Goal: Task Accomplishment & Management: Complete application form

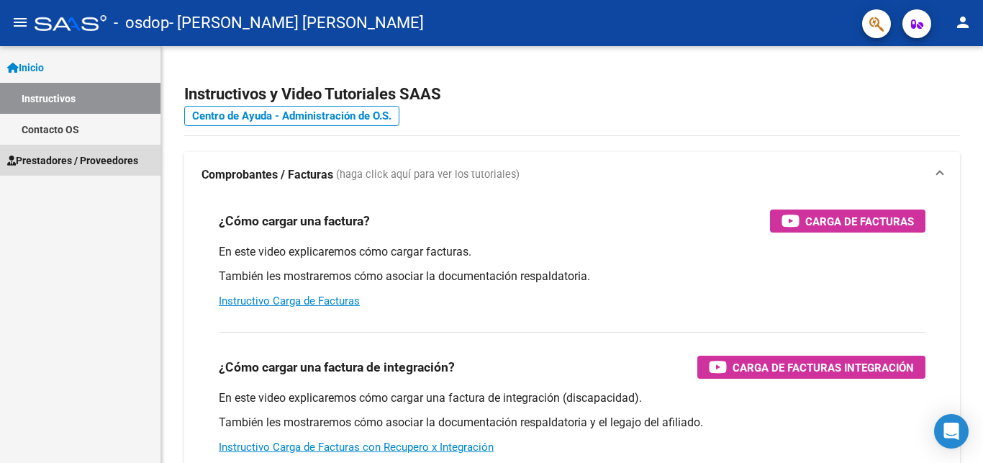
click at [72, 153] on span "Prestadores / Proveedores" at bounding box center [72, 161] width 131 height 16
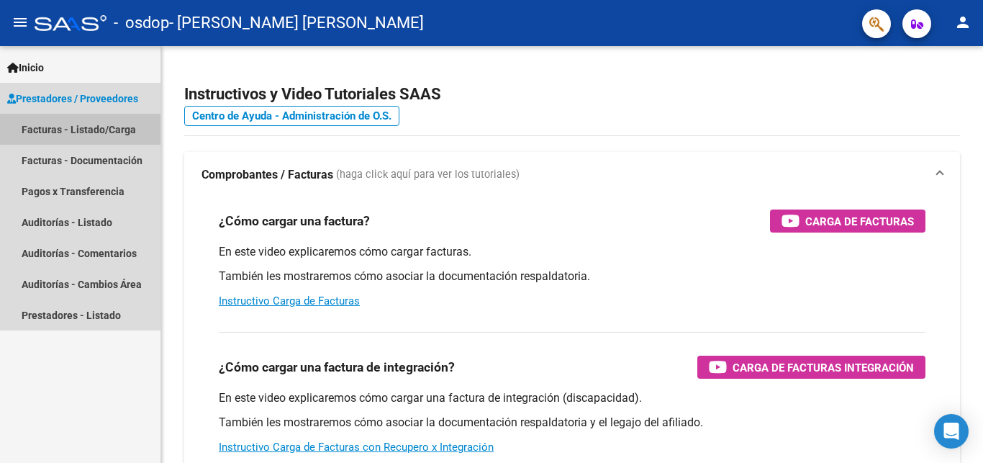
click at [74, 127] on link "Facturas - Listado/Carga" at bounding box center [80, 129] width 160 height 31
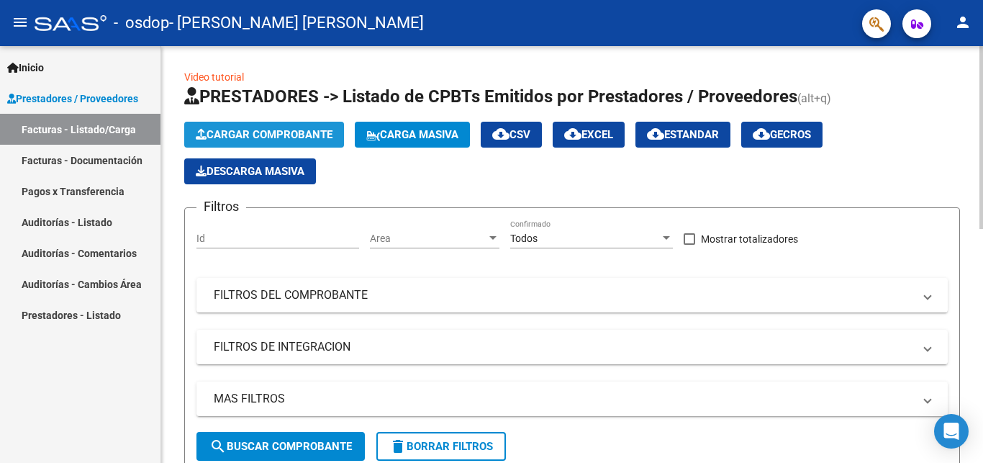
click at [258, 129] on span "Cargar Comprobante" at bounding box center [264, 134] width 137 height 13
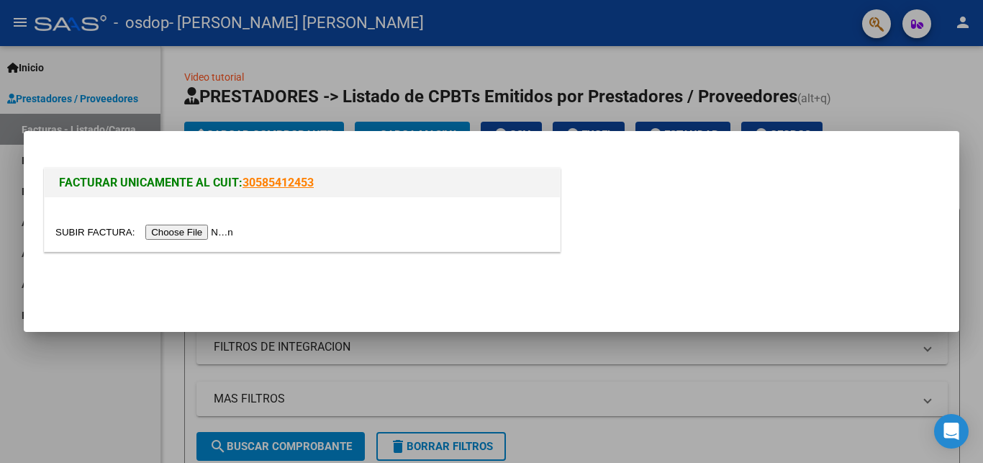
click at [83, 237] on input "file" at bounding box center [146, 231] width 182 height 15
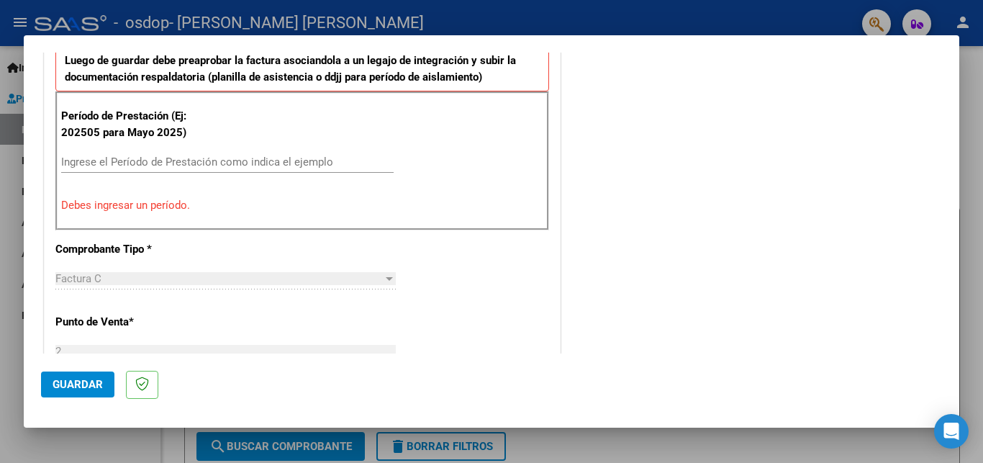
scroll to position [410, 0]
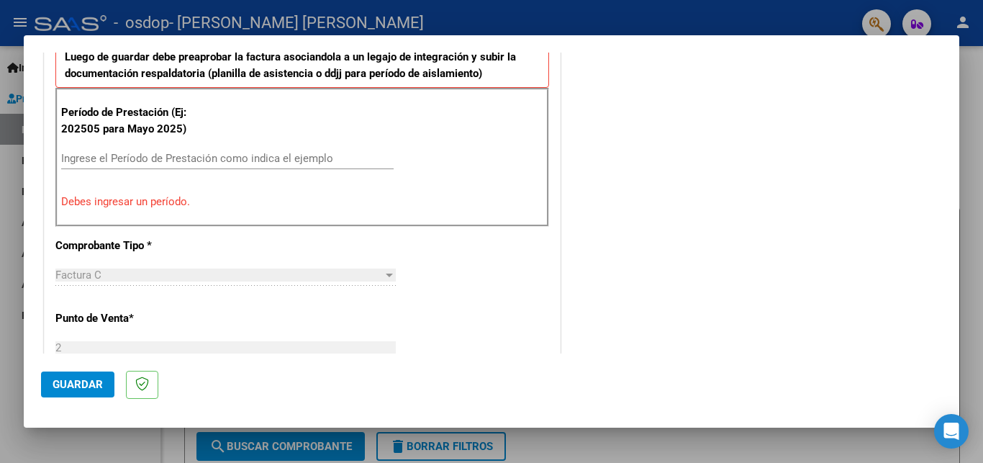
click at [335, 158] on input "Ingrese el Período de Prestación como indica el ejemplo" at bounding box center [227, 158] width 332 height 13
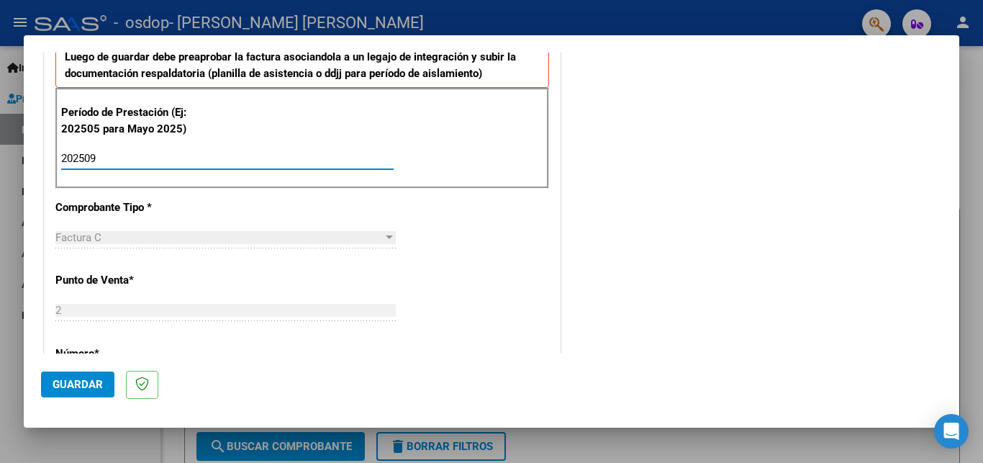
type input "202509"
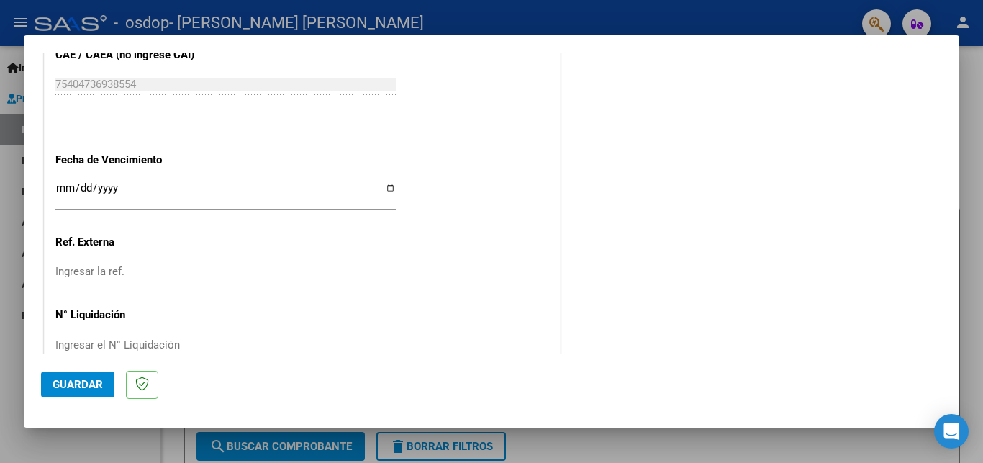
scroll to position [948, 0]
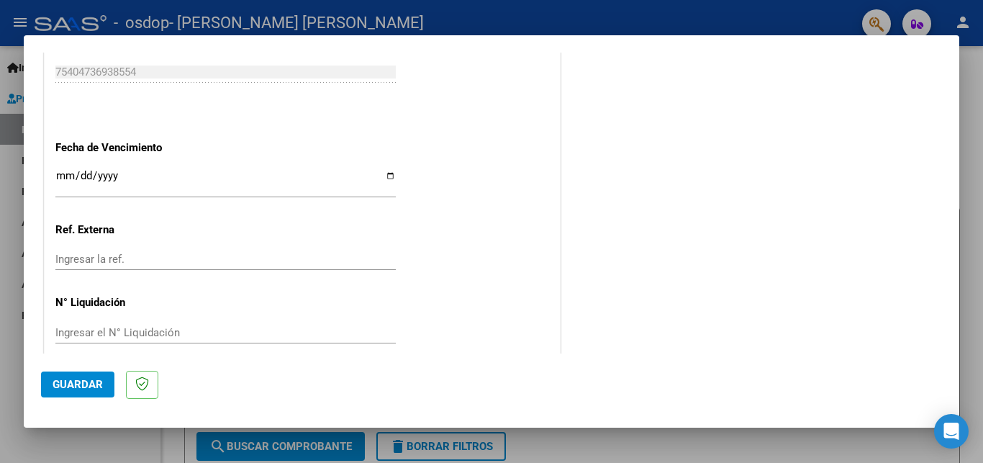
click at [379, 170] on input "Ingresar la fecha" at bounding box center [225, 181] width 340 height 23
type input "[DATE]"
click at [68, 397] on mat-dialog-actions "Guardar" at bounding box center [491, 381] width 901 height 57
click at [80, 389] on span "Guardar" at bounding box center [78, 384] width 50 height 13
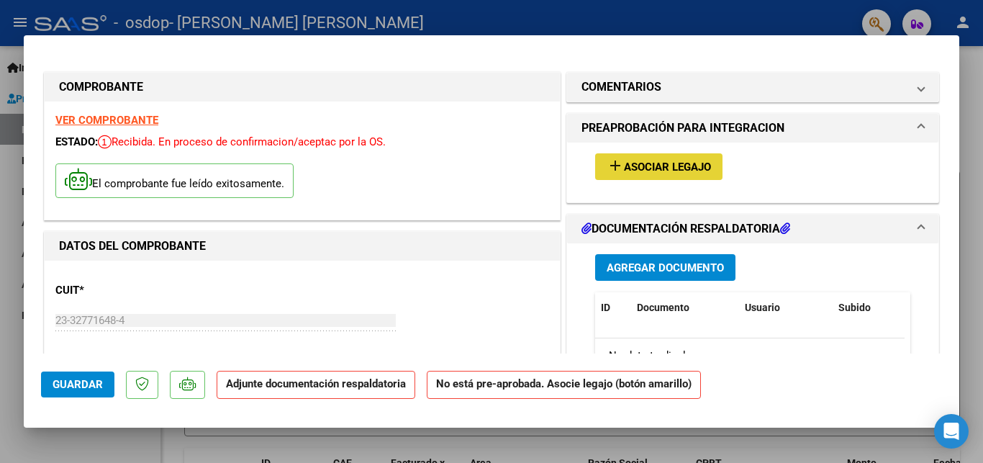
click at [641, 167] on span "Asociar Legajo" at bounding box center [667, 166] width 87 height 13
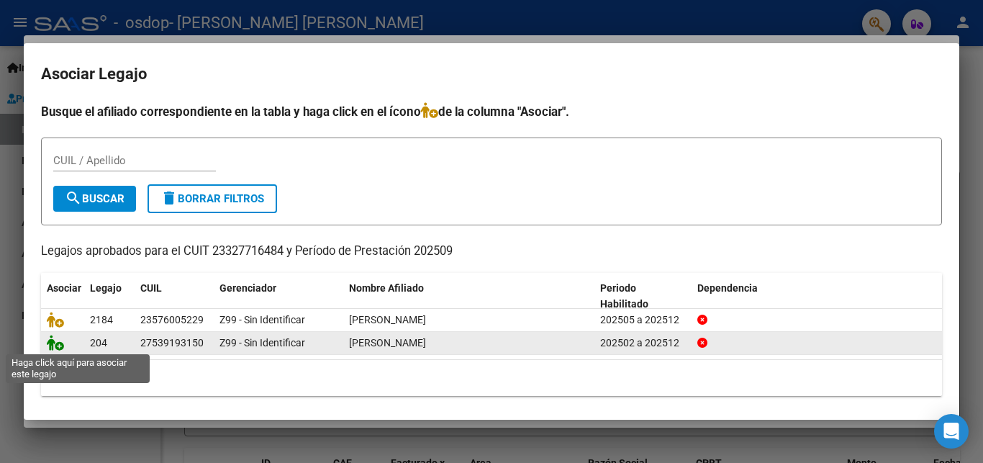
click at [56, 344] on icon at bounding box center [55, 343] width 17 height 16
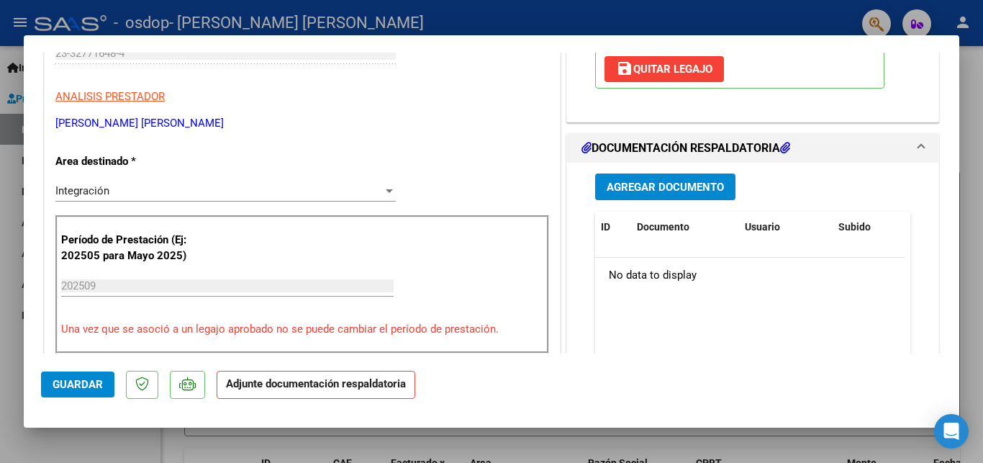
scroll to position [273, 0]
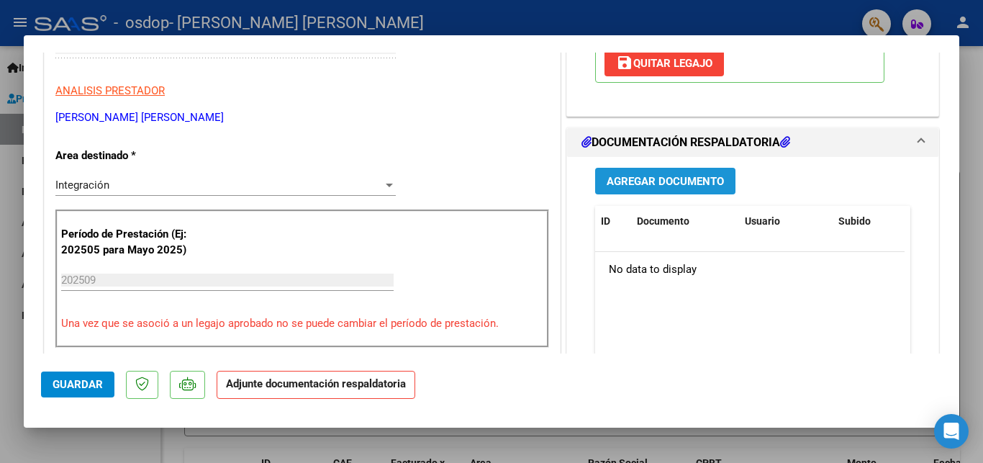
click at [703, 185] on span "Agregar Documento" at bounding box center [664, 181] width 117 height 13
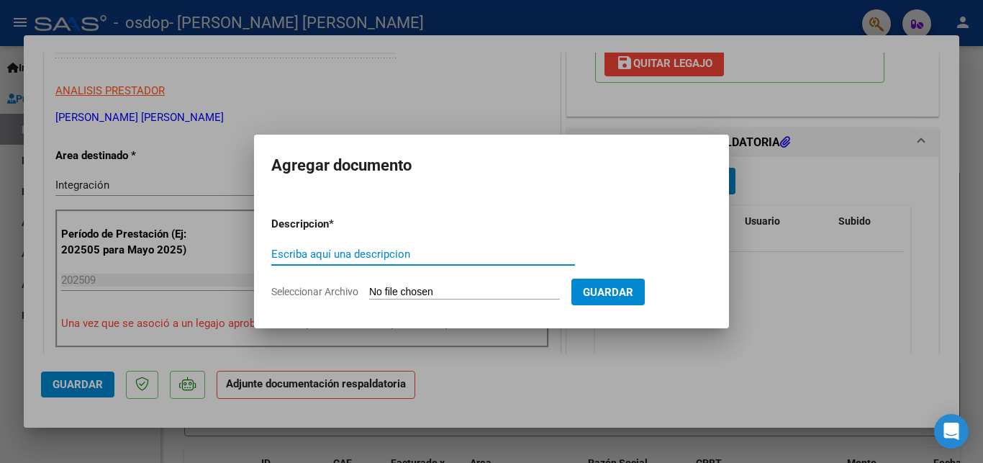
click at [411, 287] on input "Seleccionar Archivo" at bounding box center [464, 293] width 191 height 14
type input "C:\fakepath\[PERSON_NAME].pdf"
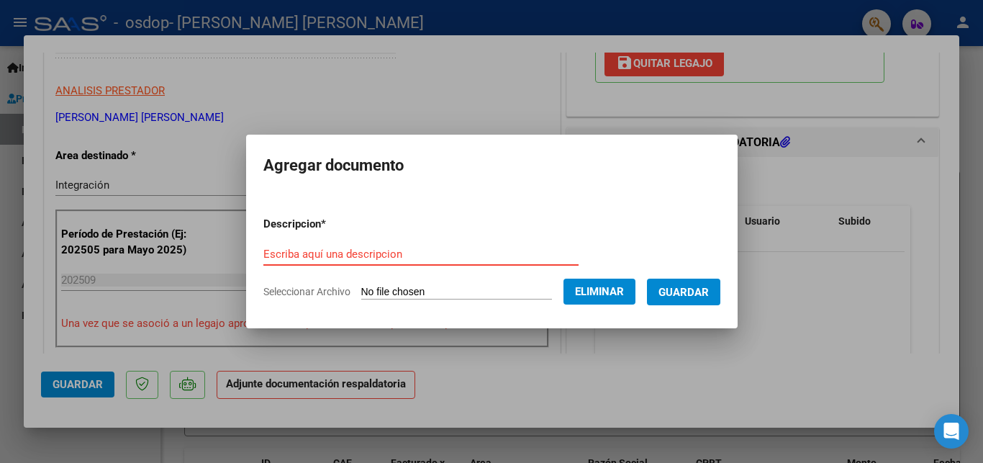
click at [375, 248] on input "Escriba aquí una descripcion" at bounding box center [420, 253] width 315 height 13
type input "Planilla asistencia"
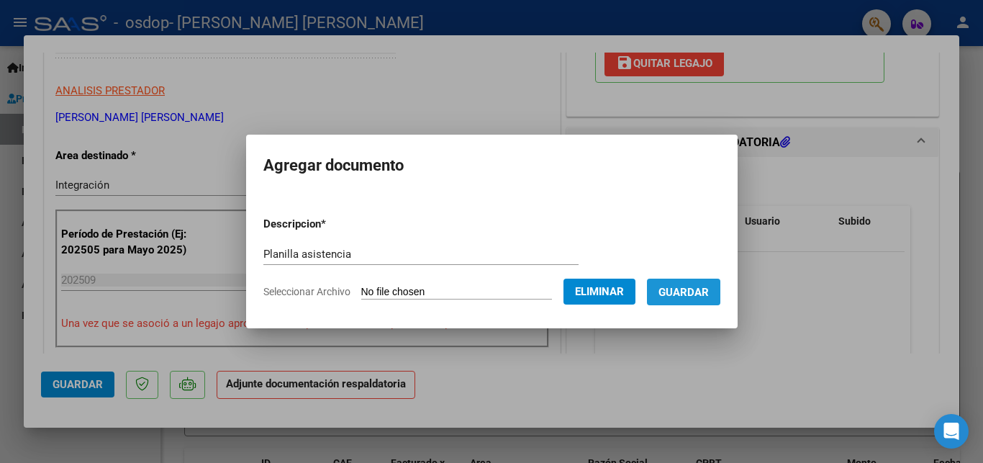
click at [697, 286] on span "Guardar" at bounding box center [683, 292] width 50 height 13
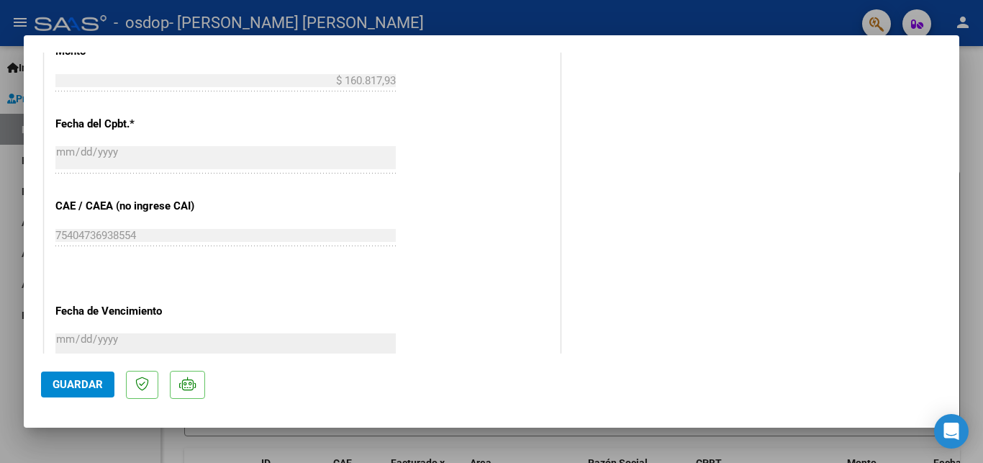
scroll to position [970, 0]
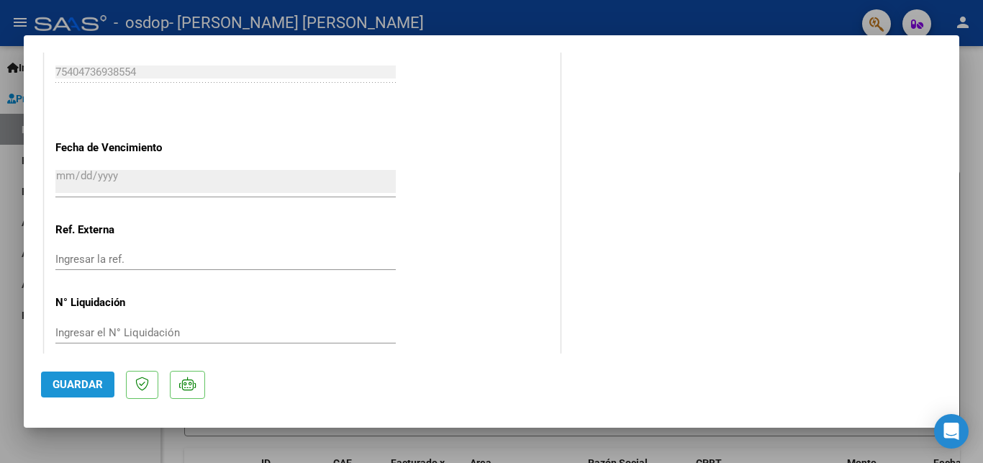
click at [86, 376] on button "Guardar" at bounding box center [77, 384] width 73 height 26
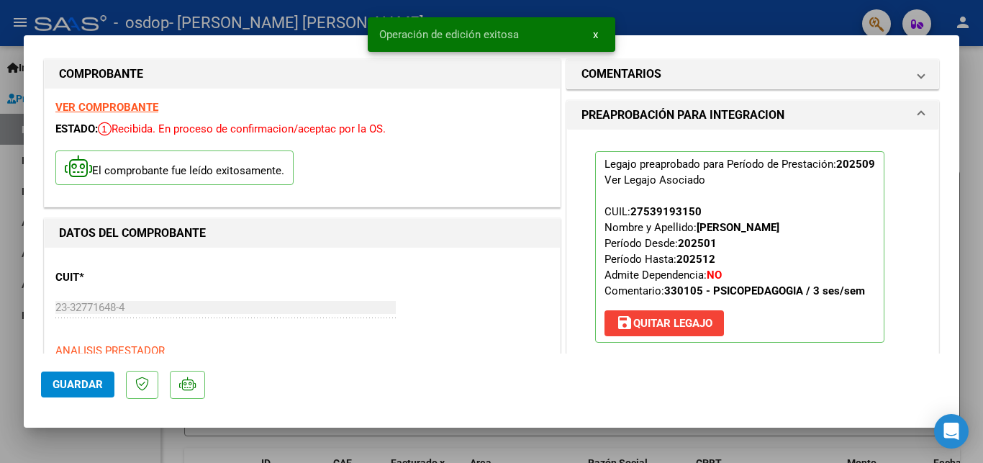
scroll to position [0, 0]
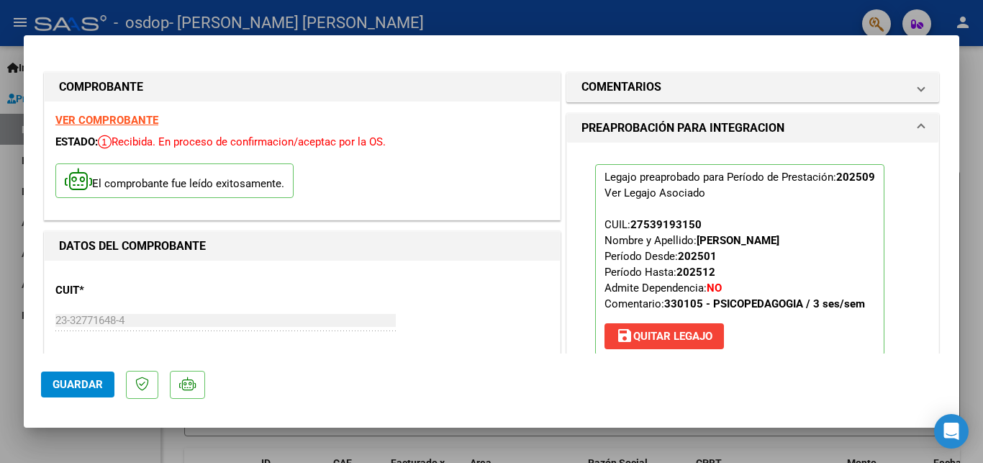
click at [818, 17] on div at bounding box center [491, 231] width 983 height 463
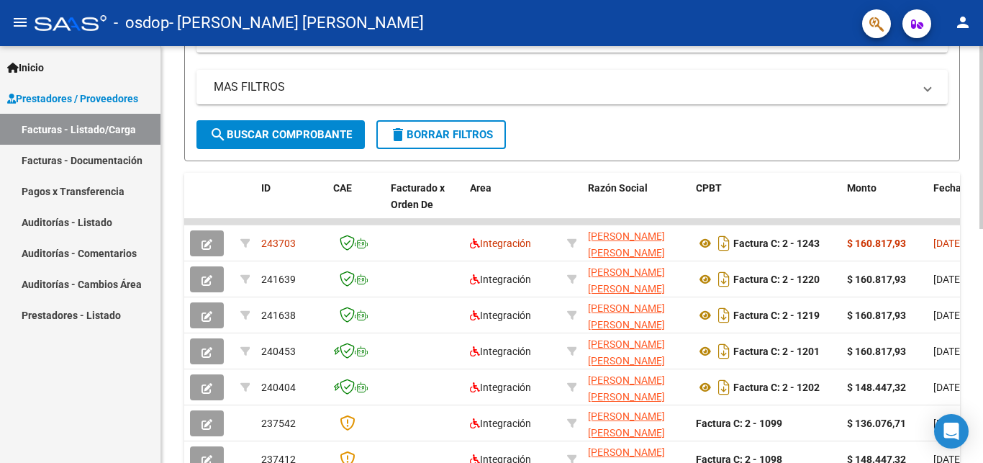
scroll to position [151, 0]
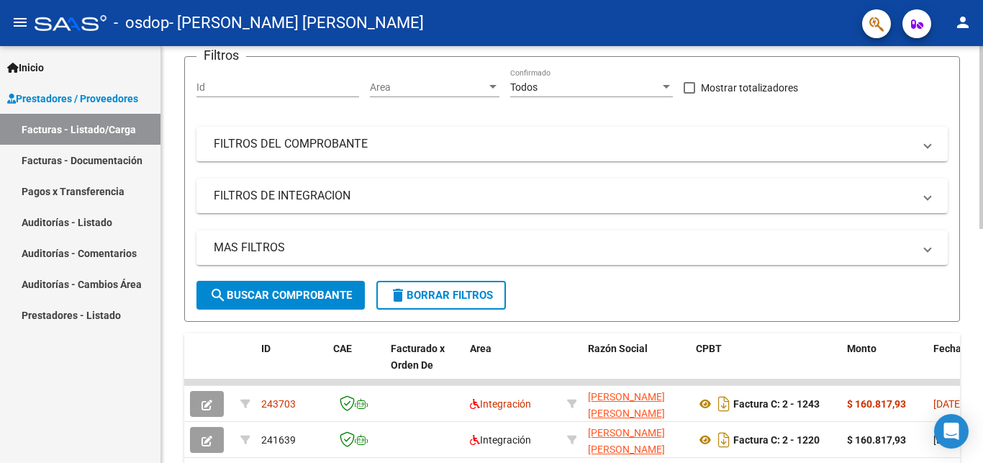
click at [982, 229] on div at bounding box center [981, 137] width 4 height 183
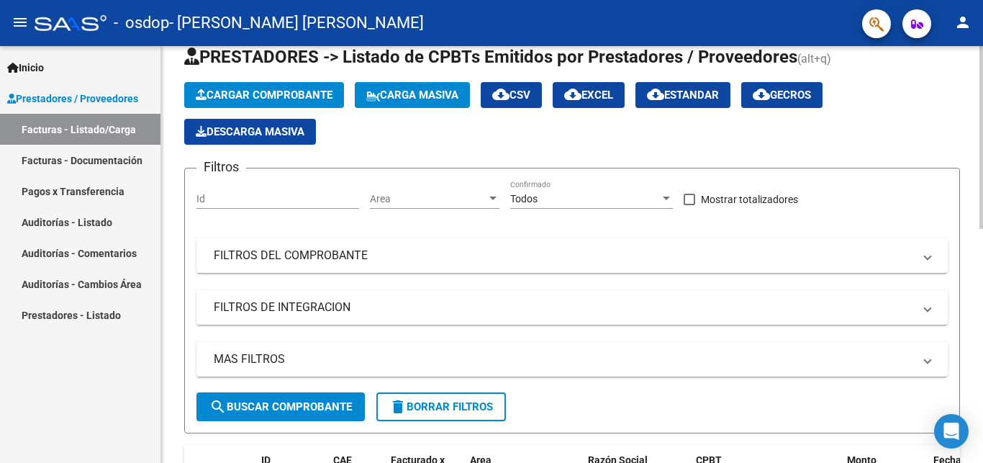
click at [982, 101] on div at bounding box center [981, 137] width 4 height 183
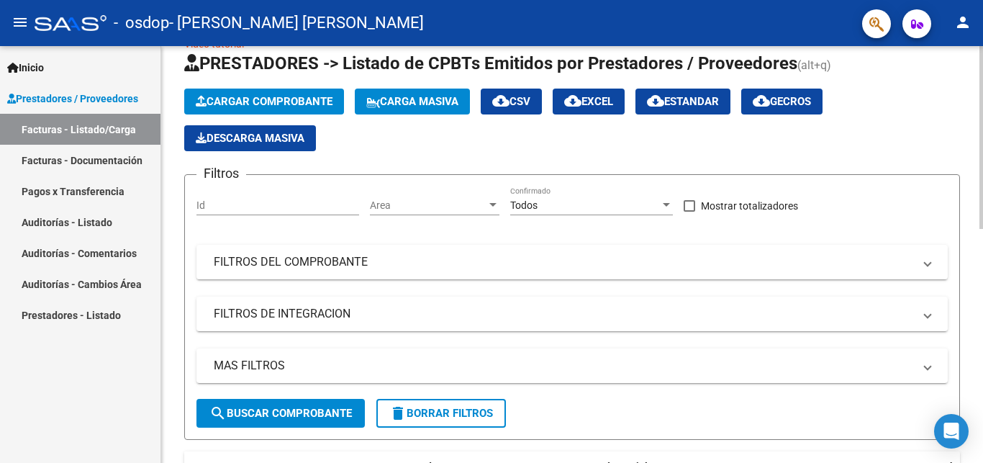
click at [296, 101] on span "Cargar Comprobante" at bounding box center [264, 101] width 137 height 13
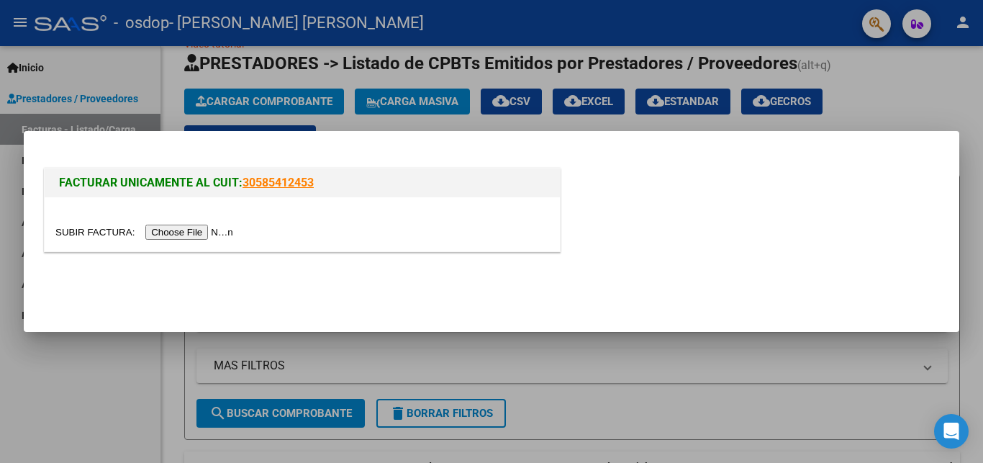
click at [66, 236] on input "file" at bounding box center [146, 231] width 182 height 15
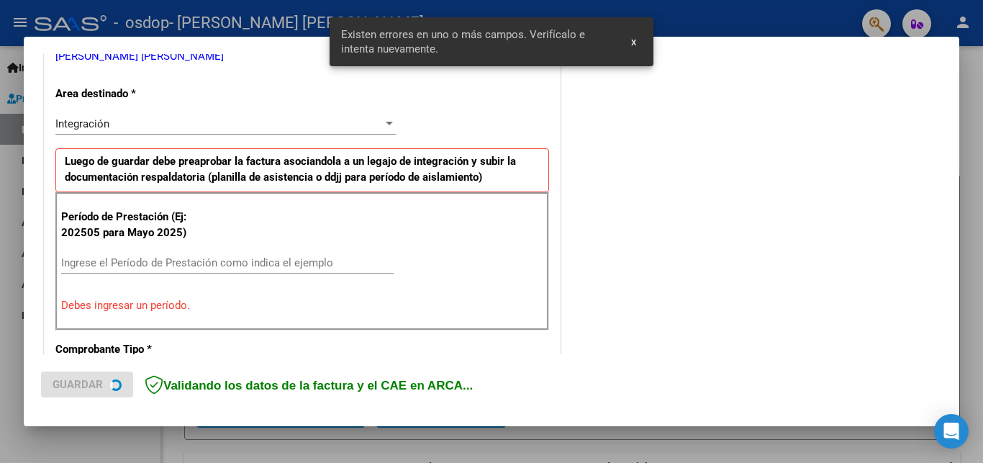
scroll to position [309, 0]
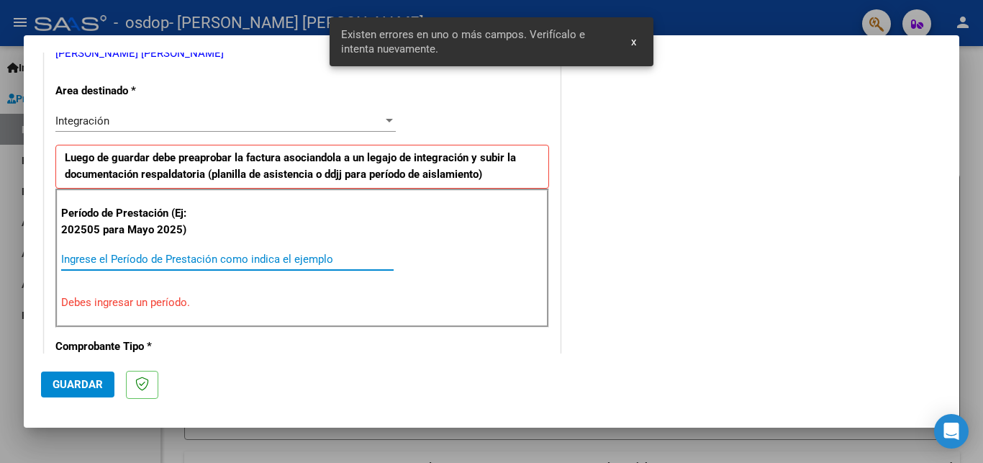
click at [233, 258] on input "Ingrese el Período de Prestación como indica el ejemplo" at bounding box center [227, 259] width 332 height 13
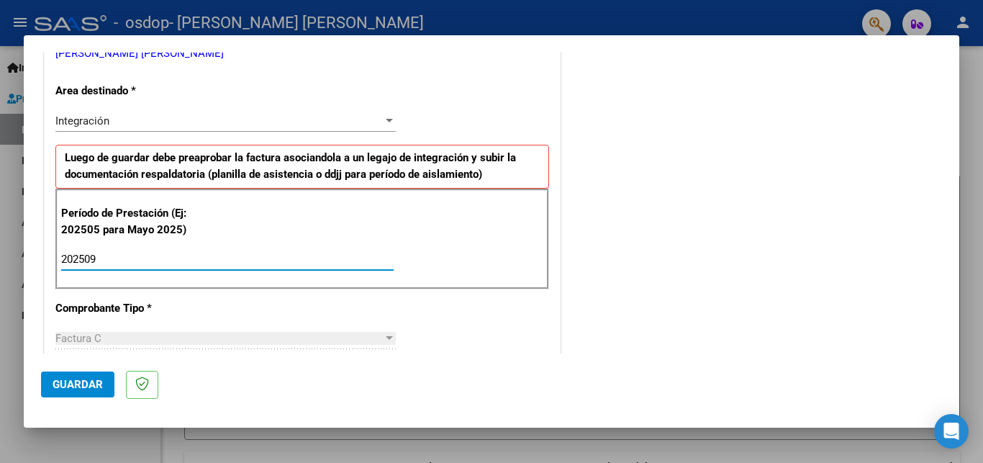
type input "202509"
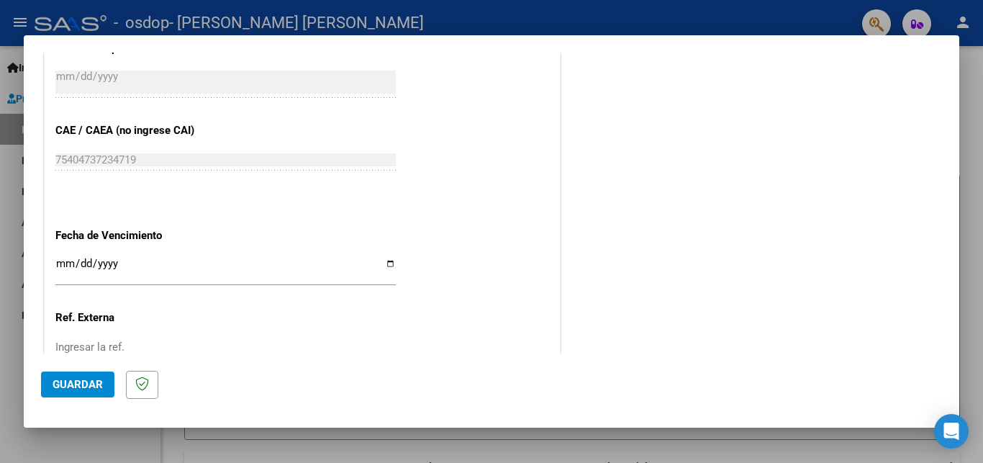
scroll to position [863, 0]
click at [383, 255] on input "Ingresar la fecha" at bounding box center [225, 266] width 340 height 23
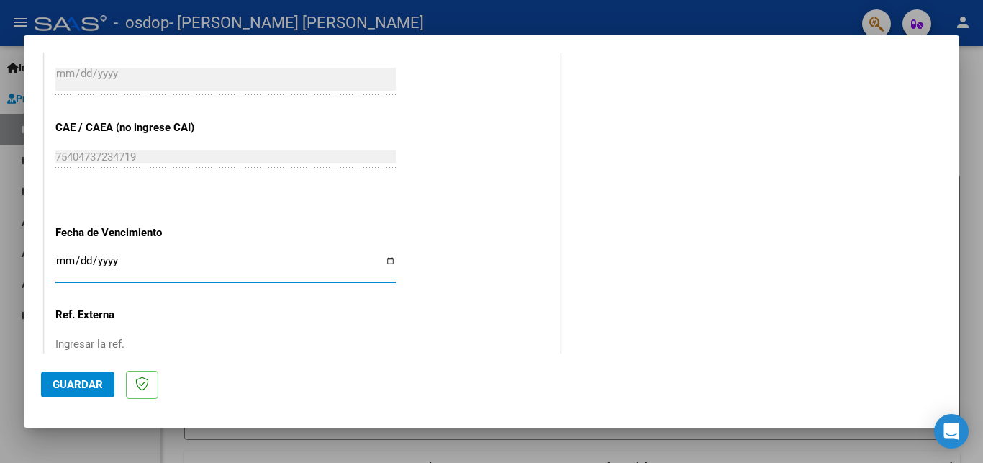
type input "[DATE]"
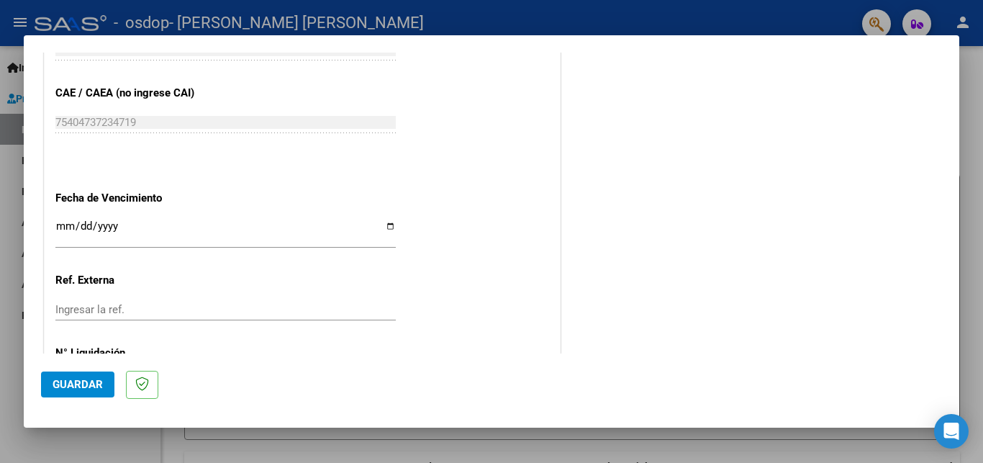
scroll to position [948, 0]
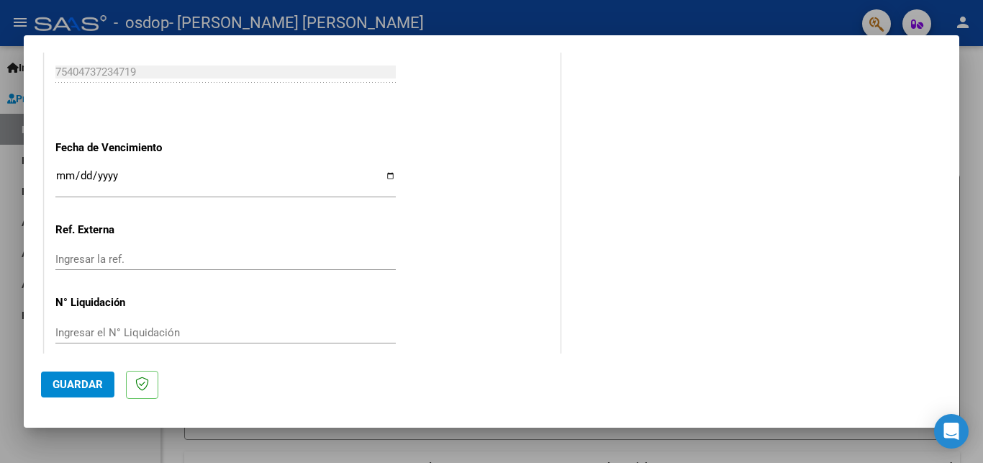
click at [66, 394] on button "Guardar" at bounding box center [77, 384] width 73 height 26
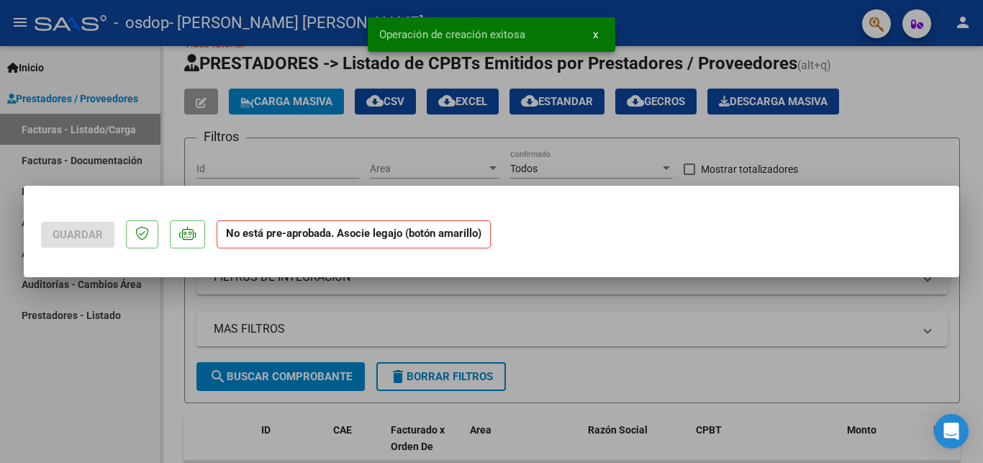
scroll to position [0, 0]
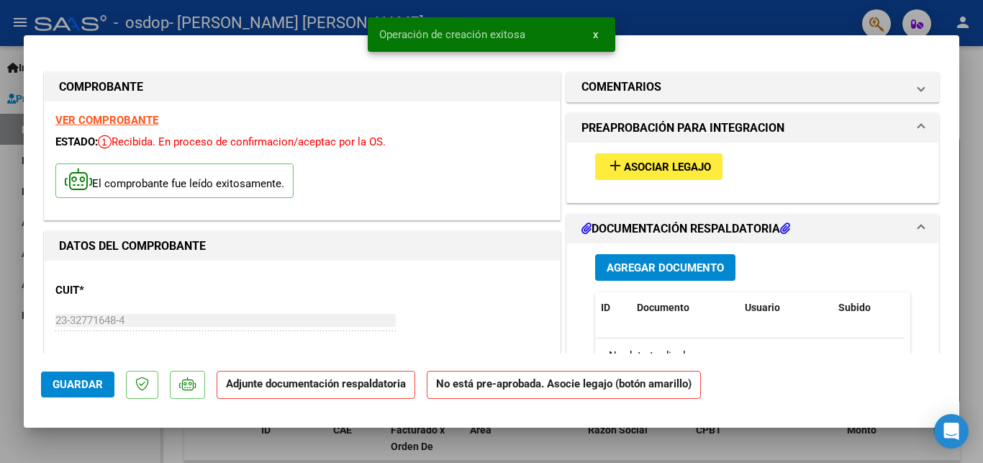
click at [663, 155] on button "add Asociar Legajo" at bounding box center [658, 166] width 127 height 27
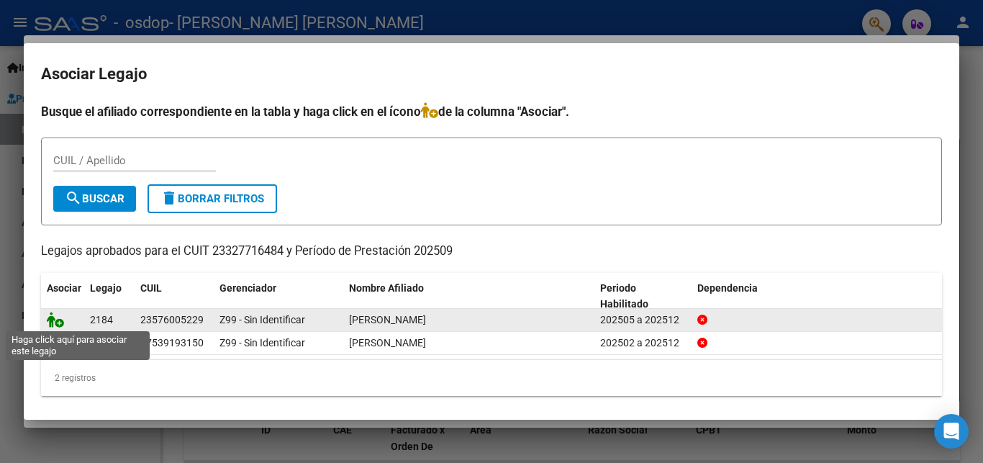
click at [56, 318] on icon at bounding box center [55, 320] width 17 height 16
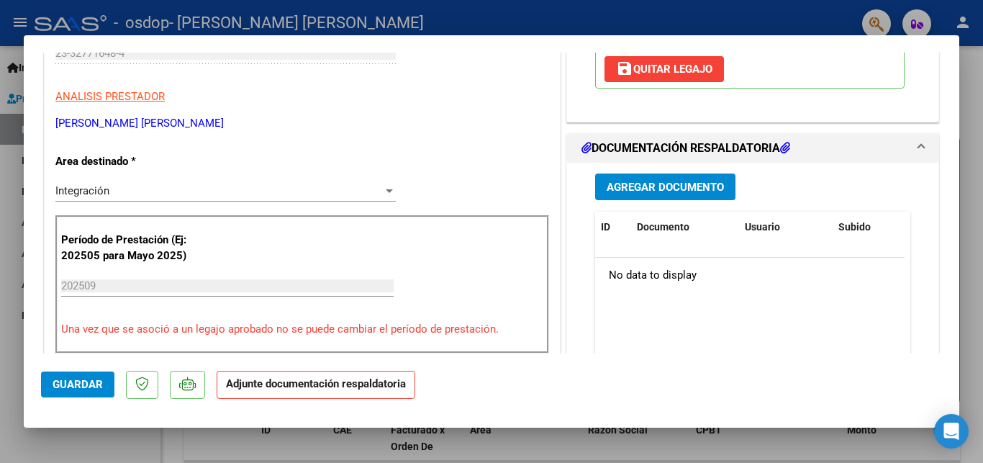
scroll to position [270, 0]
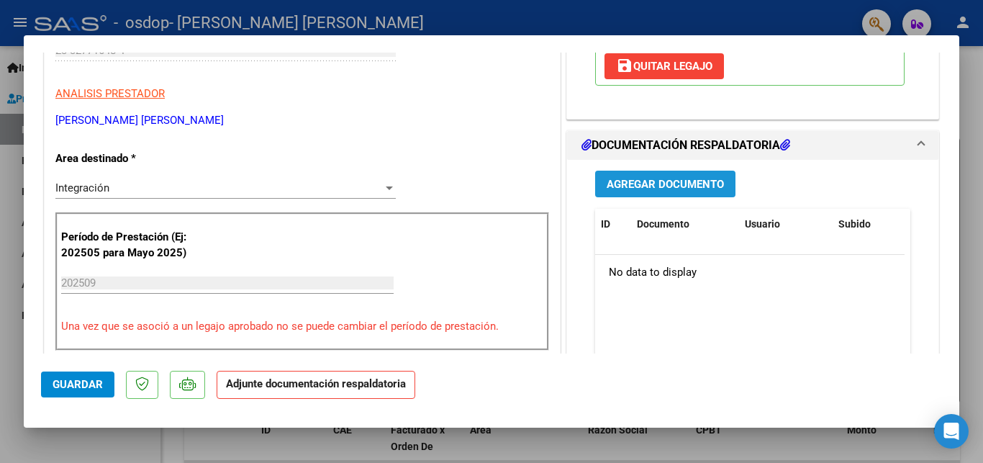
click at [674, 188] on span "Agregar Documento" at bounding box center [664, 184] width 117 height 13
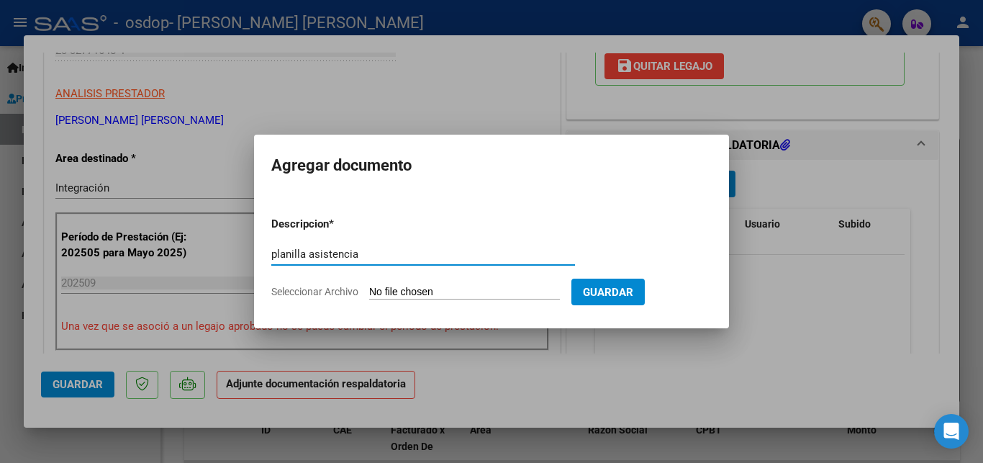
type input "planilla asistencia"
click at [404, 286] on input "Seleccionar Archivo" at bounding box center [464, 293] width 191 height 14
type input "C:\fakepath\[PERSON_NAME].pdf"
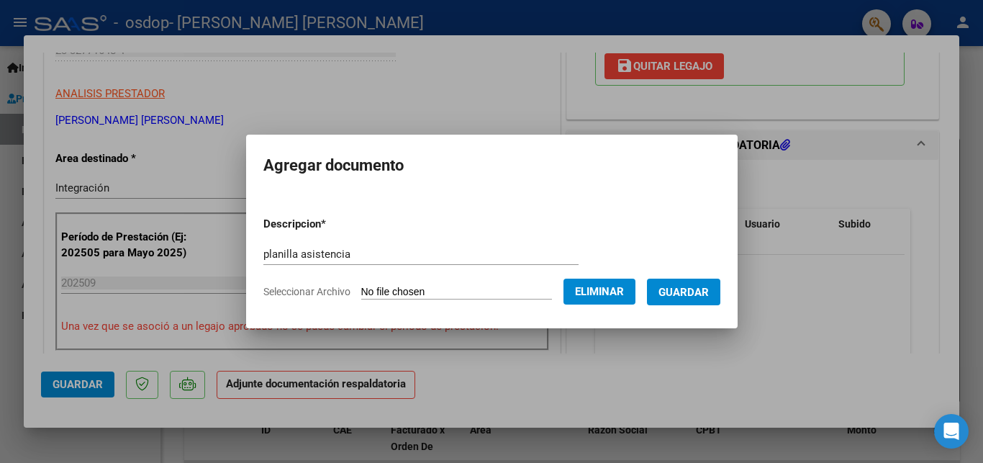
click at [697, 288] on span "Guardar" at bounding box center [683, 292] width 50 height 13
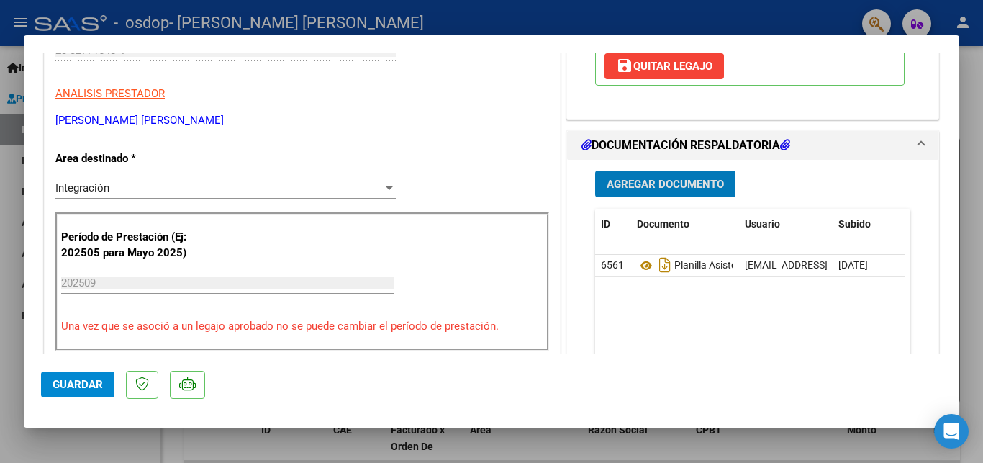
click at [47, 391] on button "Guardar" at bounding box center [77, 384] width 73 height 26
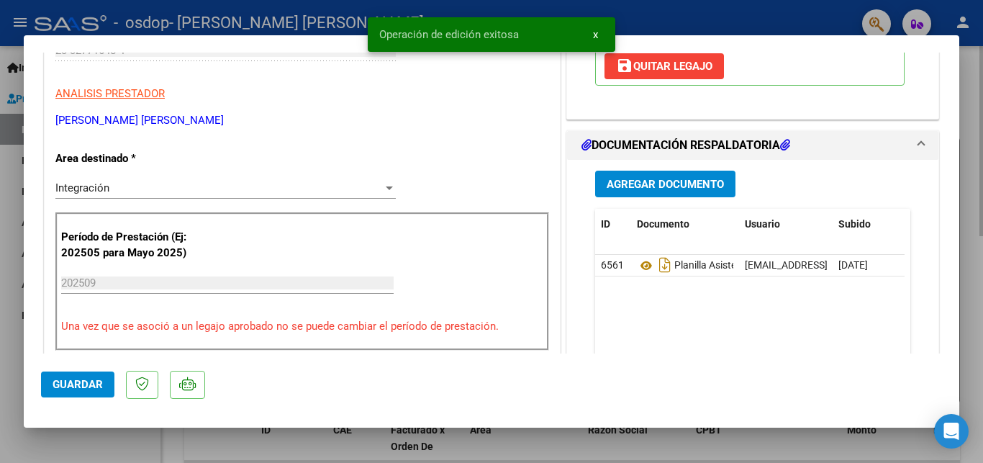
click at [981, 142] on div at bounding box center [491, 231] width 983 height 463
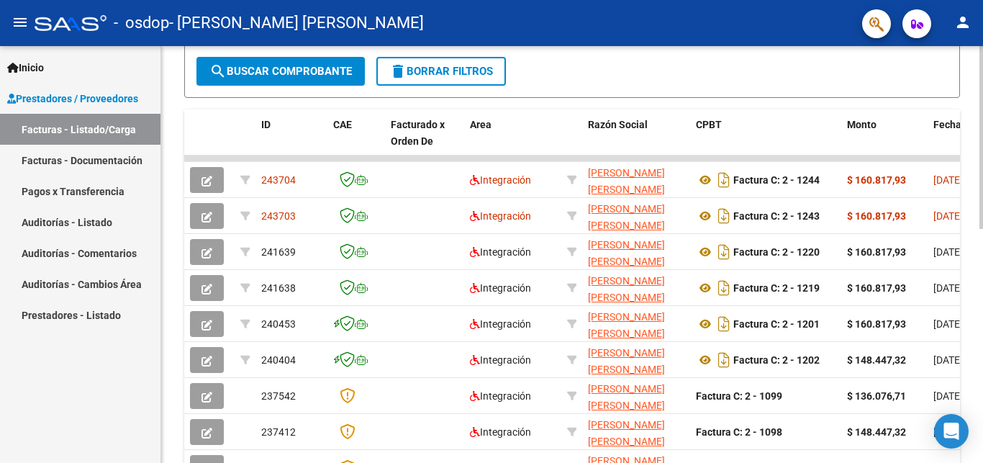
scroll to position [381, 0]
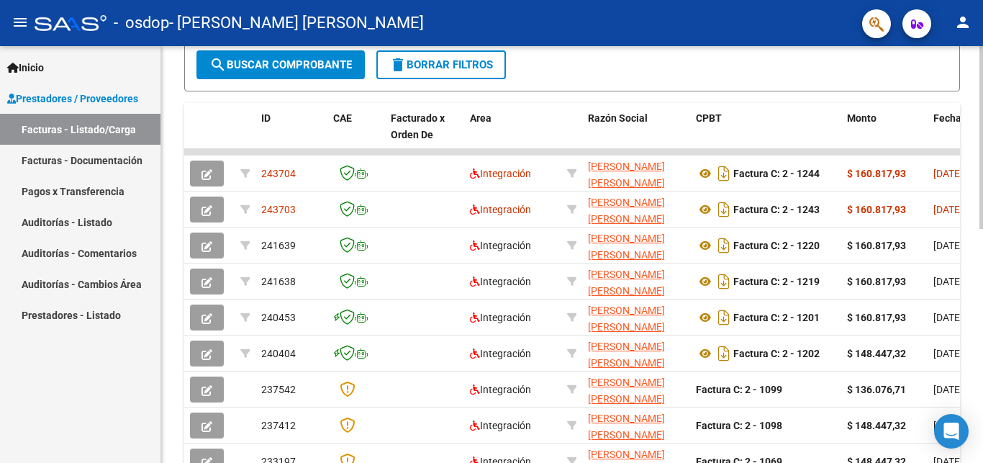
click at [982, 229] on div at bounding box center [981, 137] width 4 height 183
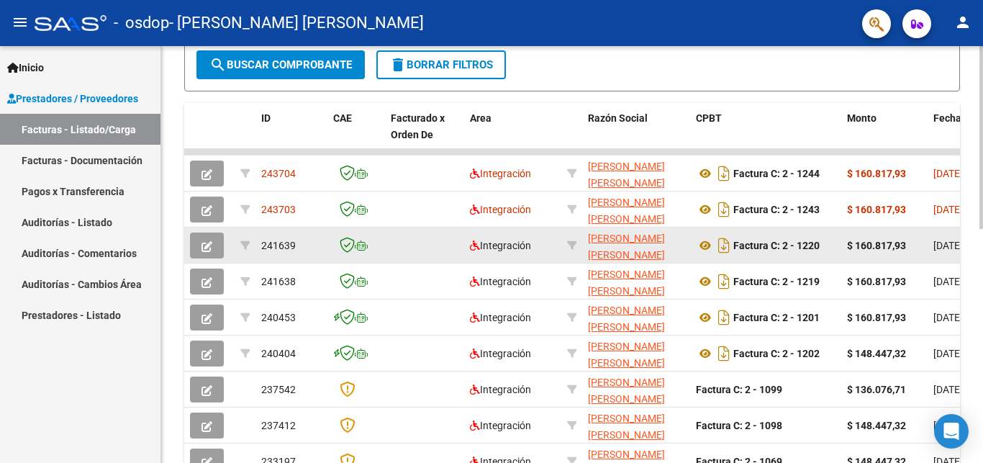
click at [207, 253] on button "button" at bounding box center [207, 245] width 34 height 26
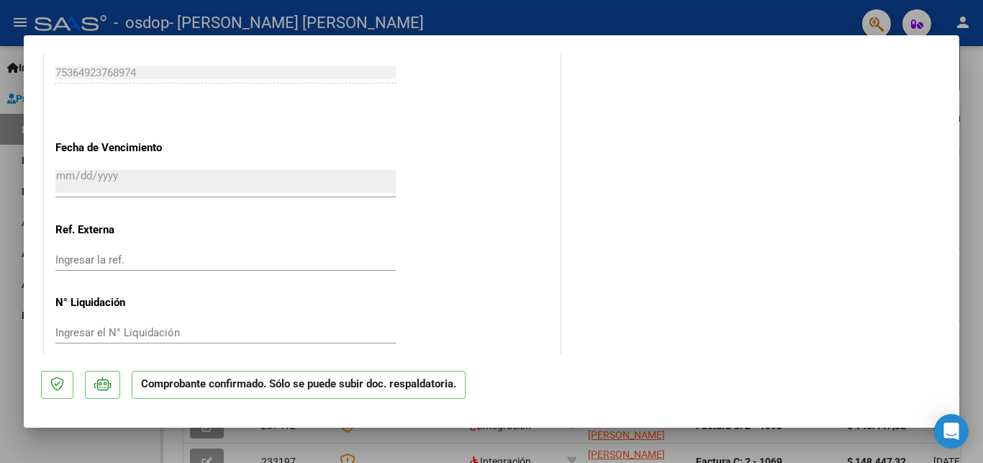
scroll to position [0, 0]
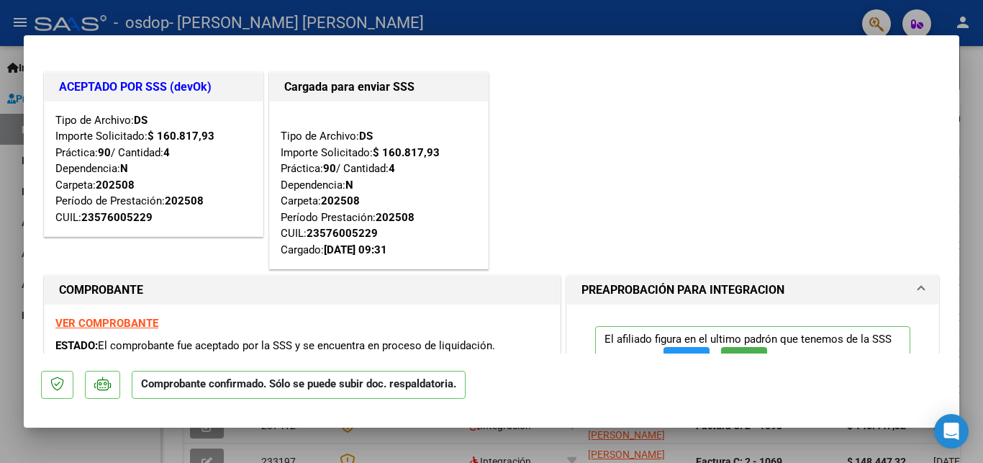
click at [982, 92] on div at bounding box center [491, 231] width 983 height 463
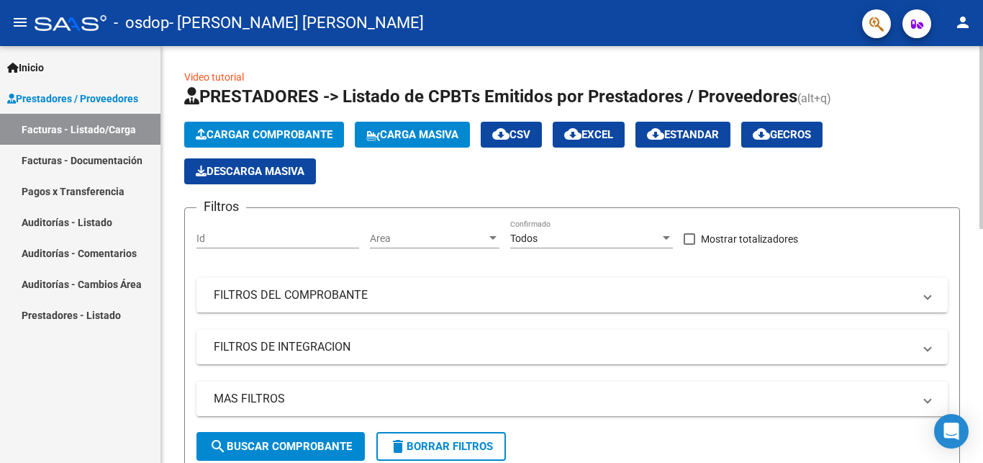
click at [982, 57] on div at bounding box center [981, 137] width 4 height 183
click at [957, 15] on mat-icon "person" at bounding box center [962, 22] width 17 height 17
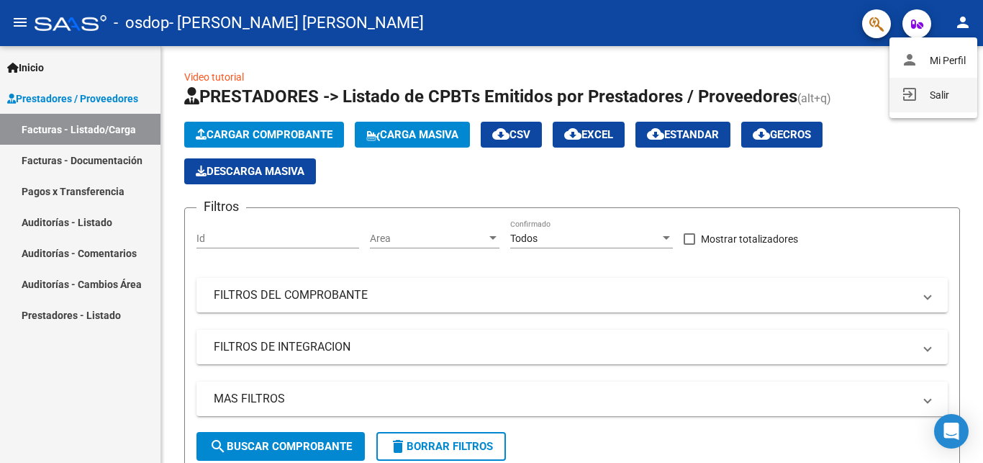
click at [913, 100] on mat-icon "exit_to_app" at bounding box center [909, 94] width 17 height 17
